Goal: Task Accomplishment & Management: Manage account settings

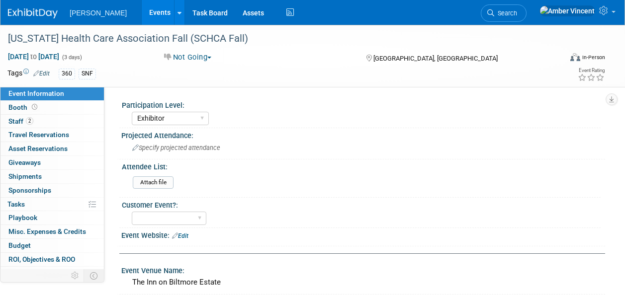
select select "Exhibitor"
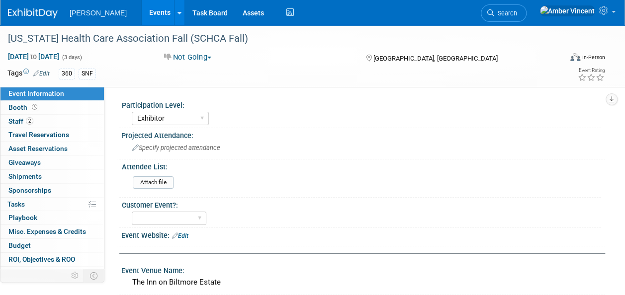
click at [142, 12] on link "Events" at bounding box center [160, 12] width 36 height 25
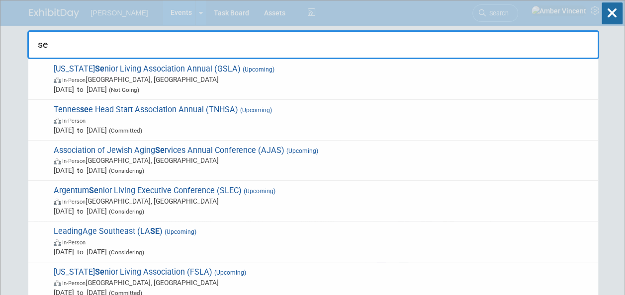
type input "s"
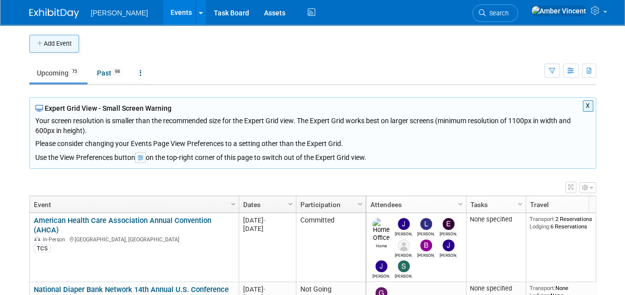
click at [64, 43] on button "Add Event" at bounding box center [54, 44] width 50 height 18
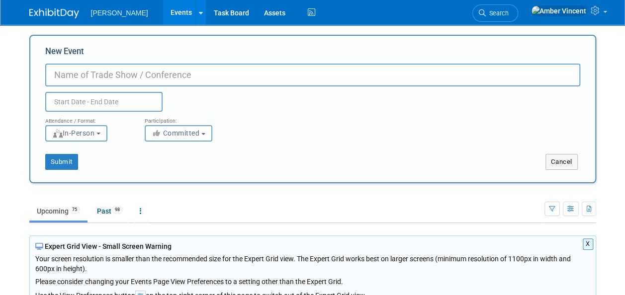
paste input "Southeastern Association of Community Action Agencies"
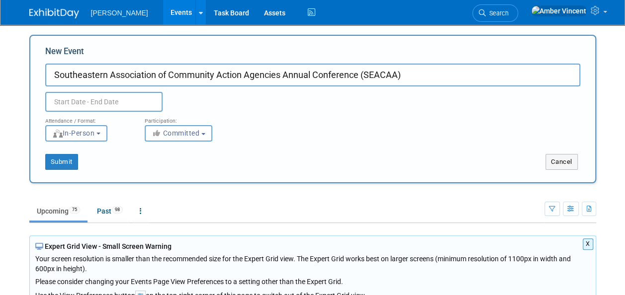
type input "Southeastern Association of Community Action Agencies Annual Conference (SEACAA)"
click at [87, 102] on input "text" at bounding box center [103, 102] width 117 height 20
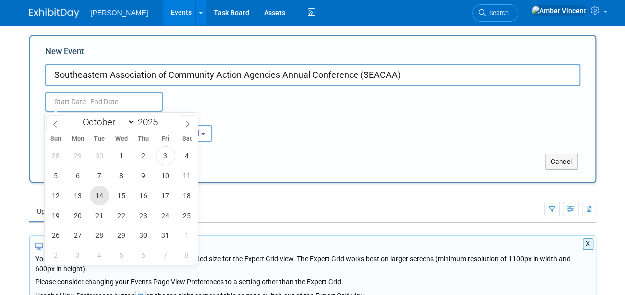
click at [94, 195] on span "14" at bounding box center [99, 195] width 19 height 19
click at [167, 194] on span "17" at bounding box center [165, 195] width 19 height 19
type input "[DATE] to [DATE]"
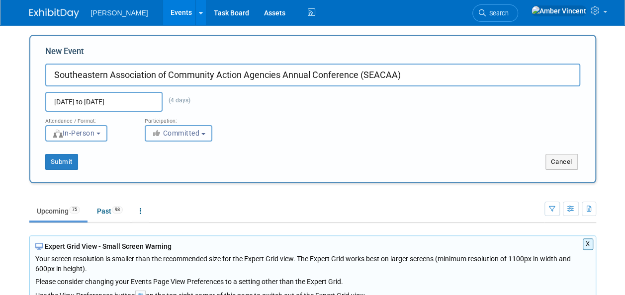
click at [184, 136] on span "Committed" at bounding box center [176, 133] width 48 height 8
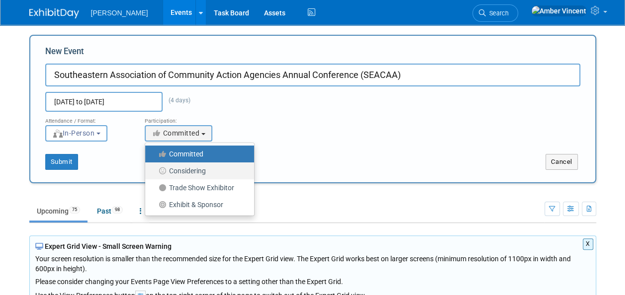
click at [200, 174] on label "Considering" at bounding box center [197, 170] width 94 height 13
click at [154, 174] on input "Considering" at bounding box center [151, 171] width 6 height 6
select select "2"
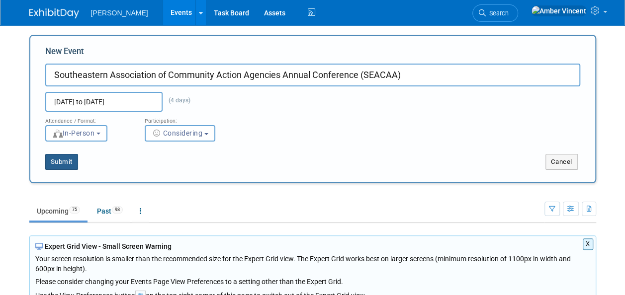
click at [61, 159] on button "Submit" at bounding box center [61, 162] width 33 height 16
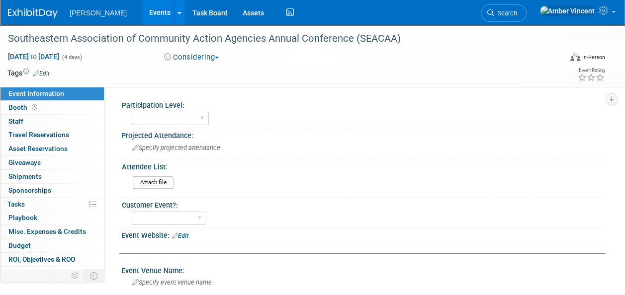
click at [50, 72] on link "Edit" at bounding box center [41, 73] width 16 height 7
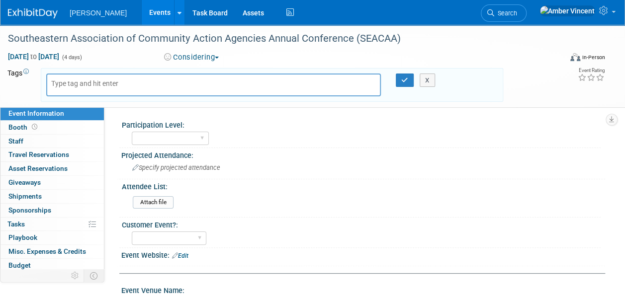
click at [49, 71] on body "[PERSON_NAME] Events Add Event Bulk Upload Events Shareable Event Boards Recent…" at bounding box center [312, 147] width 625 height 295
click at [62, 81] on input "text" at bounding box center [91, 84] width 80 height 10
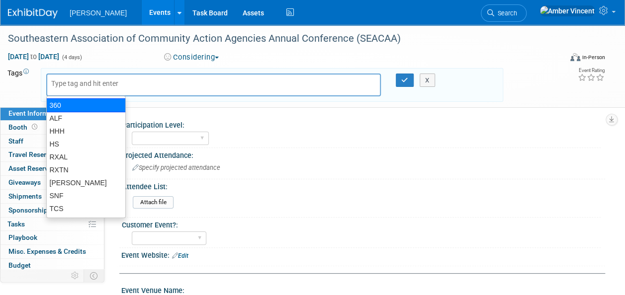
click at [76, 108] on div "360" at bounding box center [86, 105] width 80 height 14
type input "360"
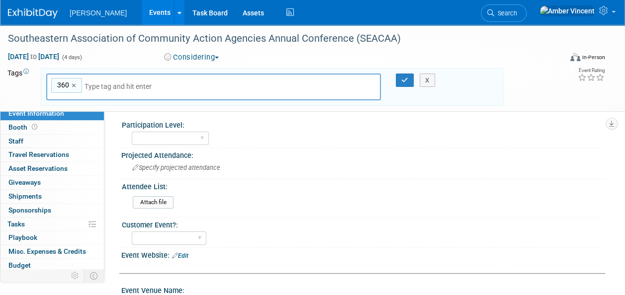
click at [120, 84] on input "text" at bounding box center [153, 86] width 139 height 10
type input "h"
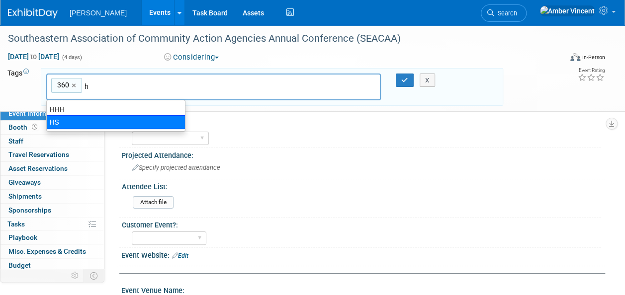
click at [97, 118] on div "HS" at bounding box center [115, 122] width 139 height 14
type input "360, HS"
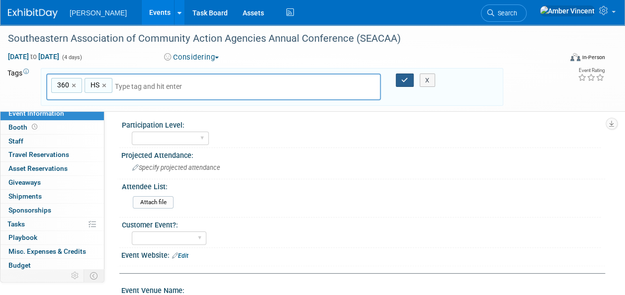
click at [396, 81] on button "button" at bounding box center [405, 81] width 18 height 14
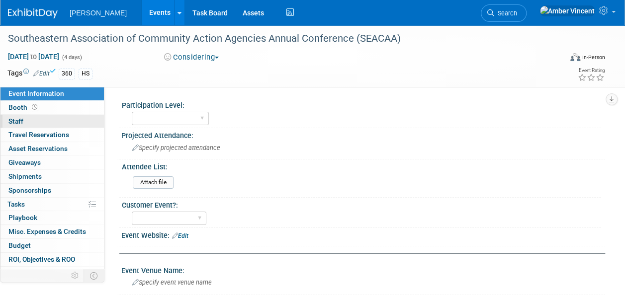
click at [33, 121] on link "0 Staff 0" at bounding box center [51, 121] width 103 height 13
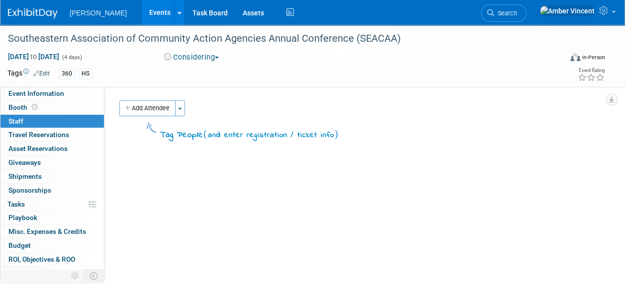
drag, startPoint x: 157, startPoint y: 103, endPoint x: 159, endPoint y: 108, distance: 5.4
click at [157, 103] on button "Add Attendee" at bounding box center [147, 108] width 56 height 16
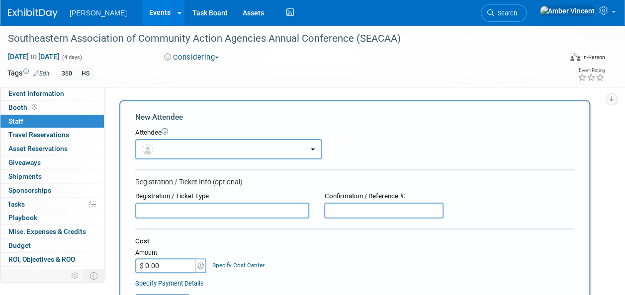
click at [169, 144] on button "button" at bounding box center [228, 149] width 186 height 20
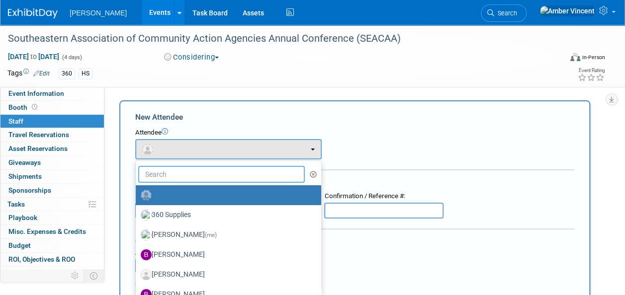
click at [172, 175] on input "text" at bounding box center [221, 174] width 166 height 17
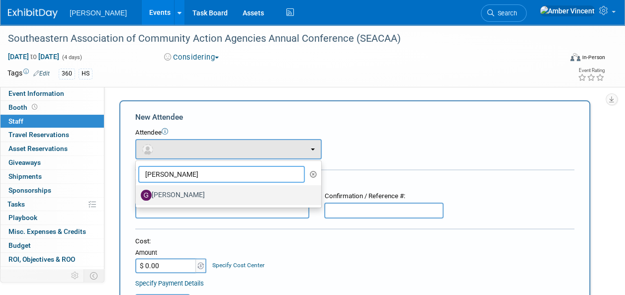
type input "[PERSON_NAME]"
click at [209, 197] on label "[PERSON_NAME]" at bounding box center [226, 195] width 170 height 16
click at [137, 197] on input "[PERSON_NAME]" at bounding box center [134, 194] width 6 height 6
select select "88bfdb83-d7a7-4e7b-85ee-08617a56a54b"
select select "4"
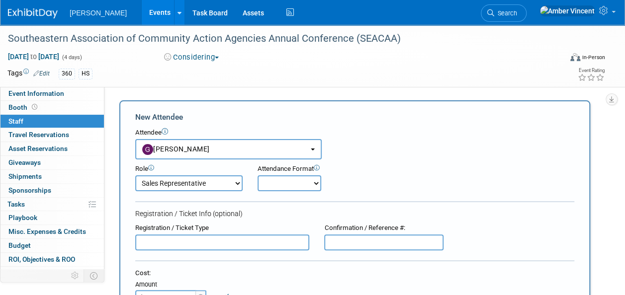
click at [262, 182] on select "Onsite Remote" at bounding box center [289, 183] width 64 height 16
select select "1"
click at [257, 175] on select "Onsite Remote" at bounding box center [289, 183] width 64 height 16
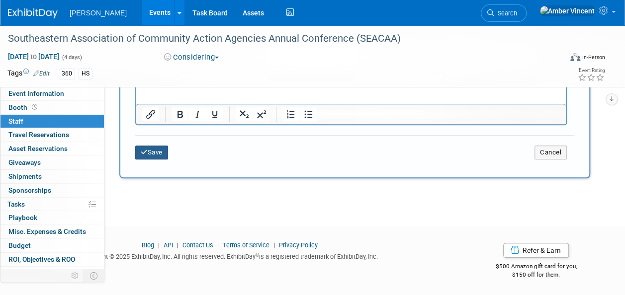
click at [147, 152] on icon "submit" at bounding box center [144, 152] width 7 height 6
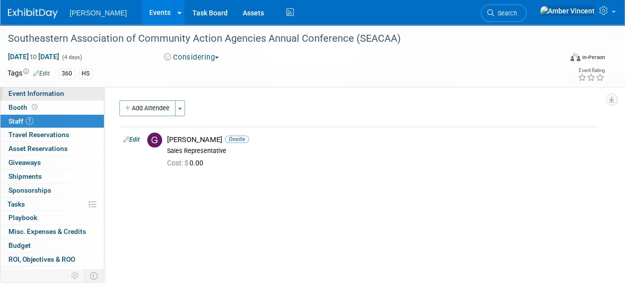
click at [61, 96] on span "Event Information" at bounding box center [36, 93] width 56 height 8
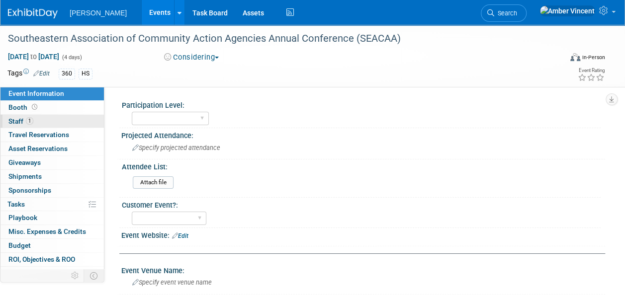
click at [47, 124] on link "1 Staff 1" at bounding box center [51, 121] width 103 height 13
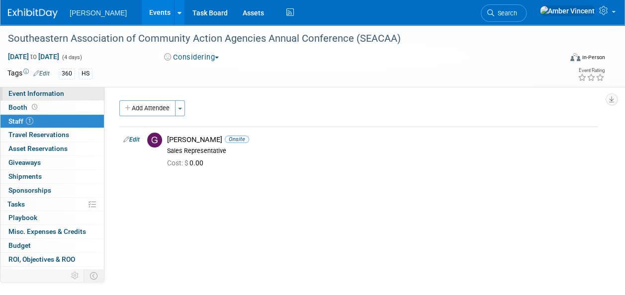
click at [51, 95] on span "Event Information" at bounding box center [36, 93] width 56 height 8
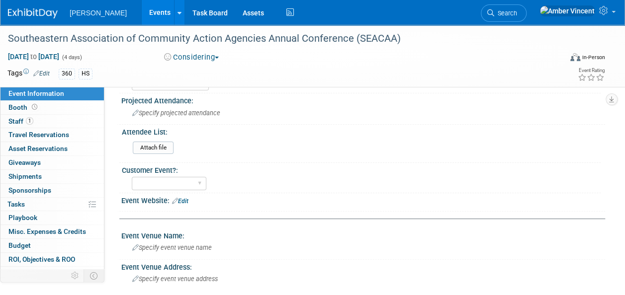
scroll to position [50, 0]
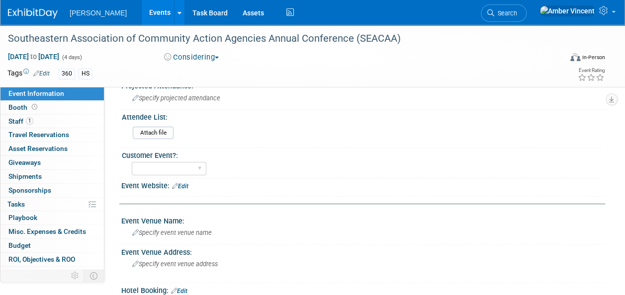
click at [181, 183] on link "Edit" at bounding box center [180, 186] width 16 height 7
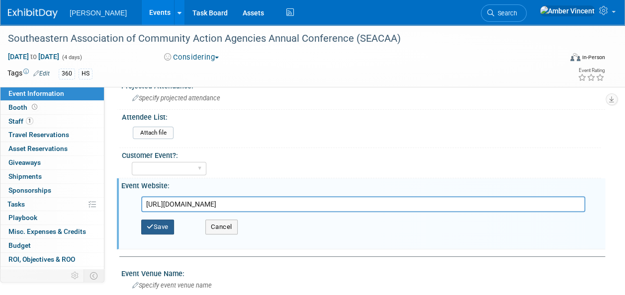
type input "[URL][DOMAIN_NAME]"
click at [167, 222] on button "Save" at bounding box center [157, 227] width 33 height 15
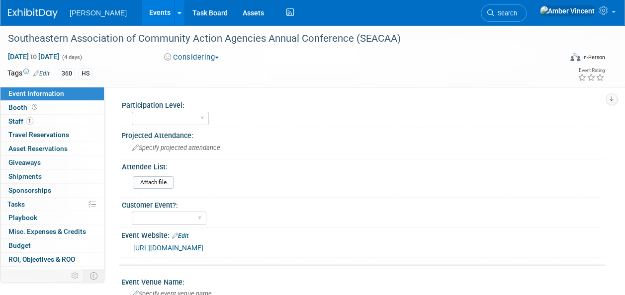
scroll to position [0, 0]
click at [201, 215] on select "Yes No" at bounding box center [169, 218] width 75 height 13
select select "No"
click at [132, 212] on select "Yes No" at bounding box center [169, 218] width 75 height 13
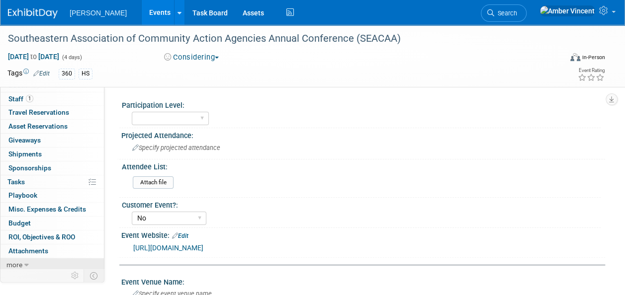
click at [30, 258] on link "more" at bounding box center [51, 264] width 103 height 13
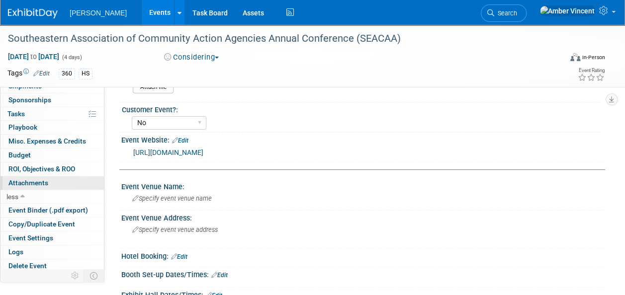
scroll to position [99, 0]
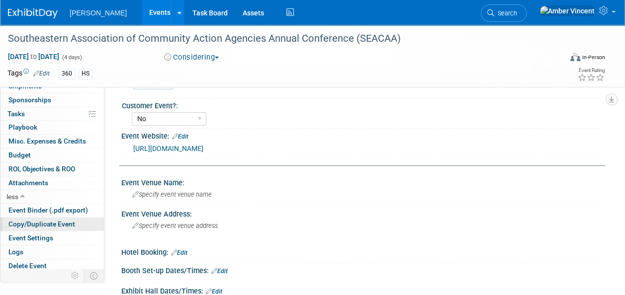
click at [42, 223] on span "Copy/Duplicate Event" at bounding box center [41, 224] width 67 height 8
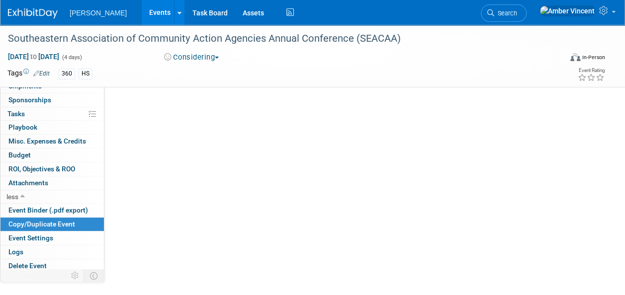
scroll to position [0, 0]
